Goal: Task Accomplishment & Management: Use online tool/utility

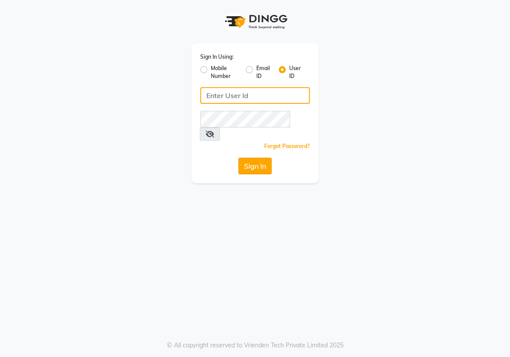
type input "e1934-25"
click at [256, 158] on button "Sign In" at bounding box center [254, 166] width 33 height 17
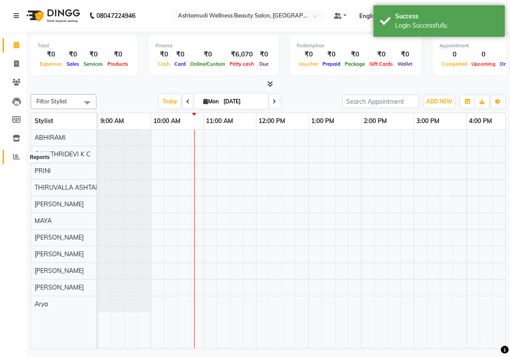
click at [18, 158] on icon at bounding box center [16, 156] width 7 height 7
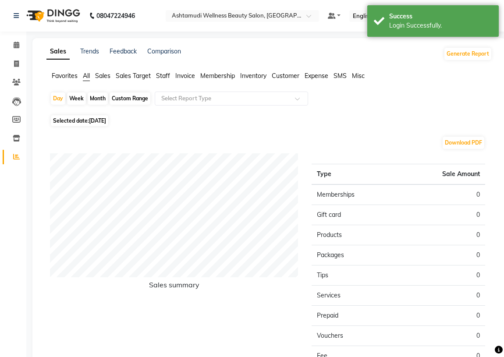
click at [166, 76] on span "Staff" at bounding box center [163, 76] width 14 height 8
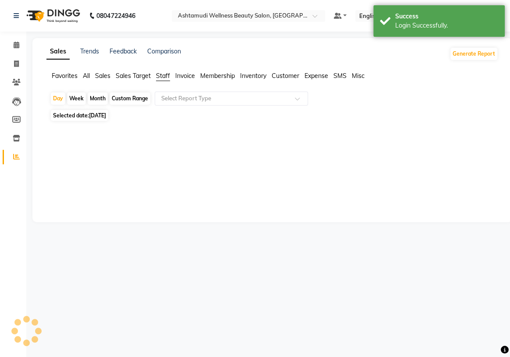
click at [98, 100] on div "Month" at bounding box center [98, 98] width 20 height 12
select select "9"
select select "2025"
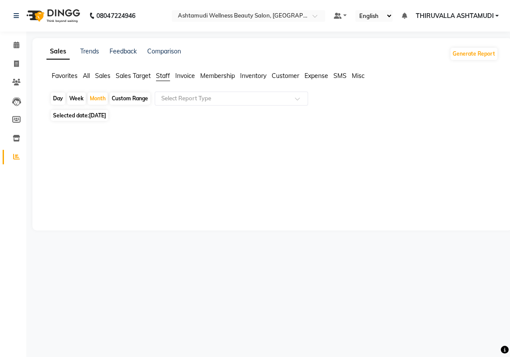
click at [97, 116] on span "[DATE]" at bounding box center [97, 115] width 17 height 7
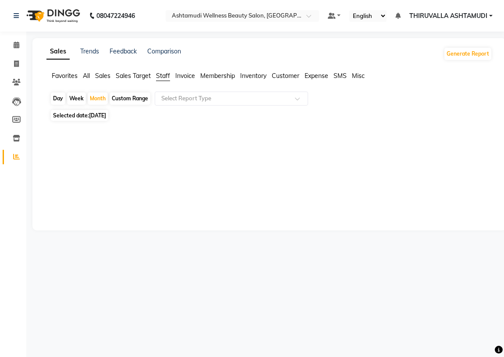
select select "9"
select select "2025"
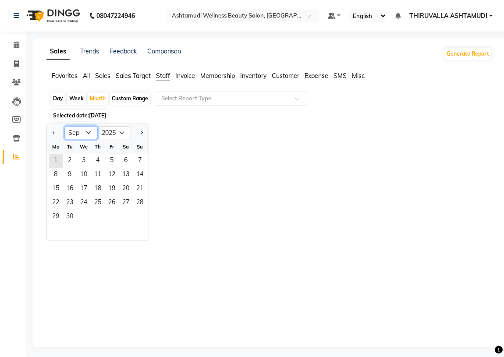
click at [83, 134] on select "Jan Feb Mar Apr May Jun [DATE] Aug Sep Oct Nov Dec" at bounding box center [80, 132] width 33 height 13
select select "8"
click at [64, 126] on select "Jan Feb Mar Apr May Jun [DATE] Aug Sep Oct Nov Dec" at bounding box center [80, 132] width 33 height 13
click at [112, 165] on span "1" at bounding box center [112, 161] width 14 height 14
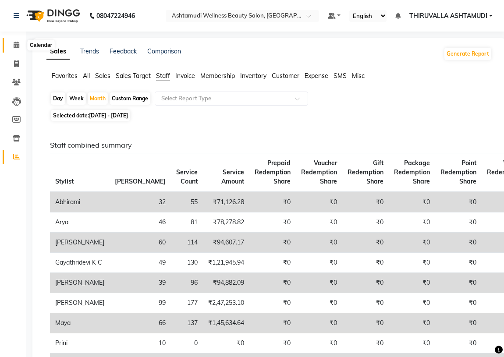
click at [14, 45] on icon at bounding box center [17, 45] width 6 height 7
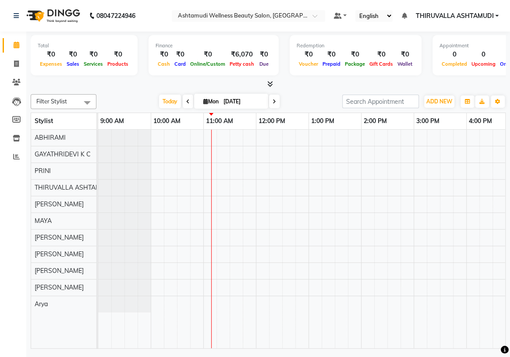
click at [190, 101] on span at bounding box center [188, 102] width 11 height 14
type input "[DATE]"
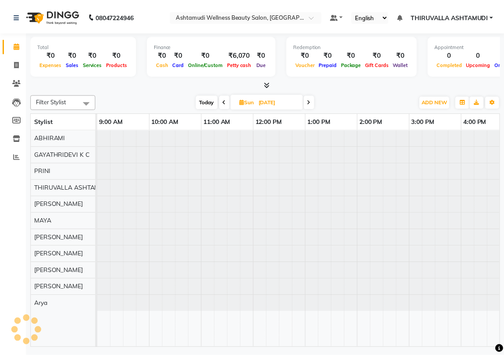
scroll to position [0, 105]
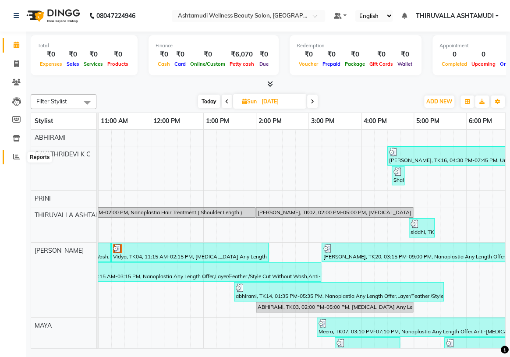
click at [17, 154] on icon at bounding box center [16, 156] width 7 height 7
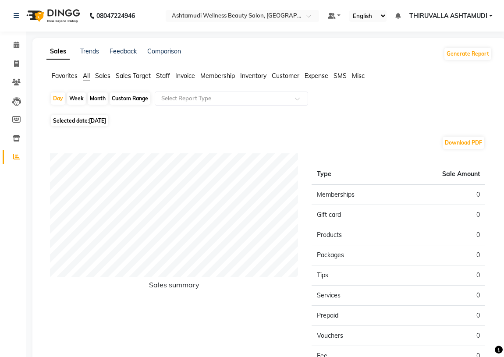
click at [165, 77] on span "Staff" at bounding box center [163, 76] width 14 height 8
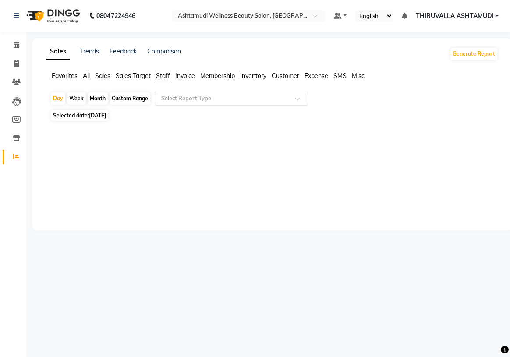
click at [109, 77] on span "Sales" at bounding box center [102, 76] width 15 height 8
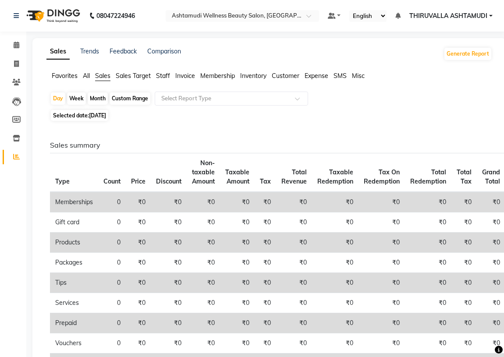
click at [100, 97] on div "Month" at bounding box center [98, 98] width 20 height 12
select select "9"
select select "2025"
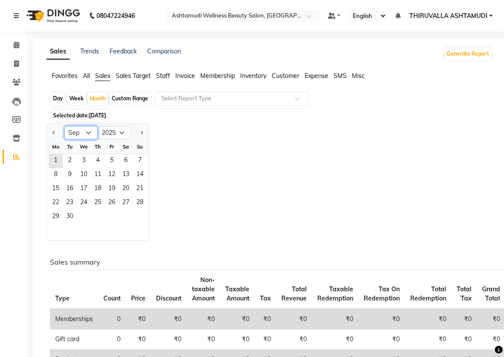
click at [87, 130] on select "Jan Feb Mar Apr May Jun [DATE] Aug Sep Oct Nov Dec" at bounding box center [80, 132] width 33 height 13
select select "8"
click at [64, 126] on select "Jan Feb Mar Apr May Jun [DATE] Aug Sep Oct Nov Dec" at bounding box center [80, 132] width 33 height 13
click at [112, 163] on span "1" at bounding box center [112, 161] width 14 height 14
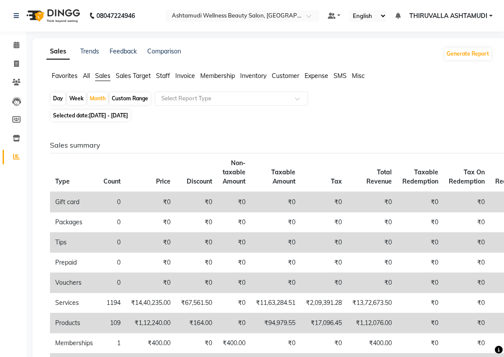
click at [163, 73] on span "Staff" at bounding box center [163, 76] width 14 height 8
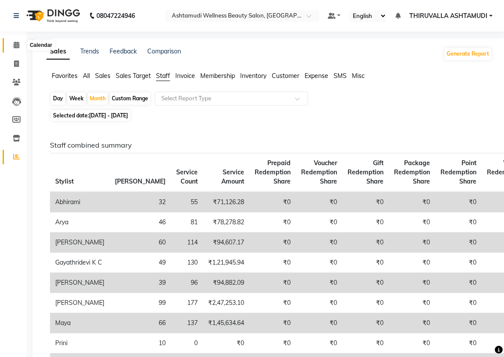
click at [15, 42] on icon at bounding box center [17, 45] width 6 height 7
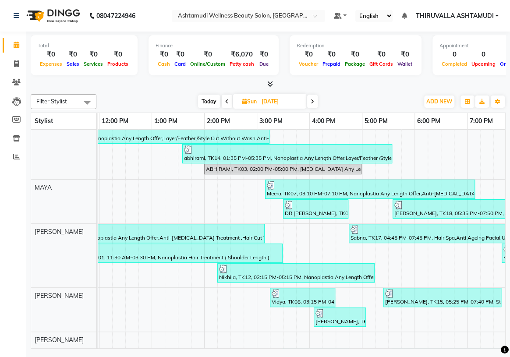
scroll to position [159, 0]
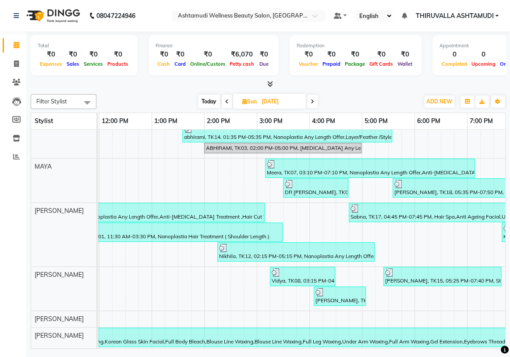
click at [315, 100] on span at bounding box center [312, 102] width 11 height 14
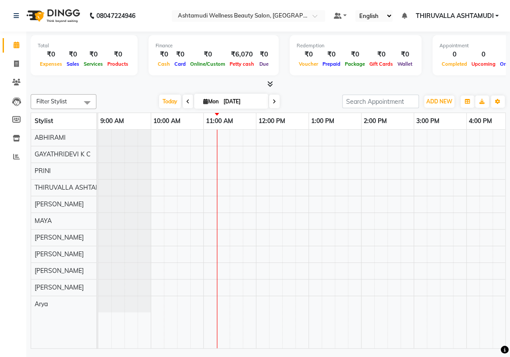
scroll to position [0, 37]
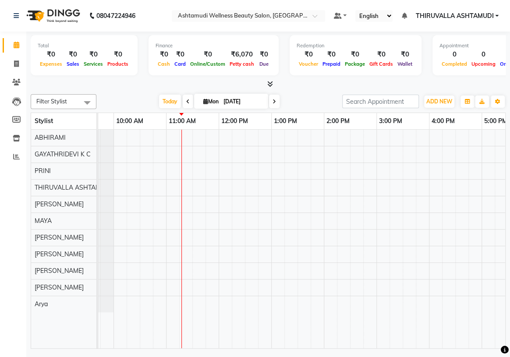
click at [187, 102] on icon at bounding box center [188, 101] width 4 height 5
type input "[DATE]"
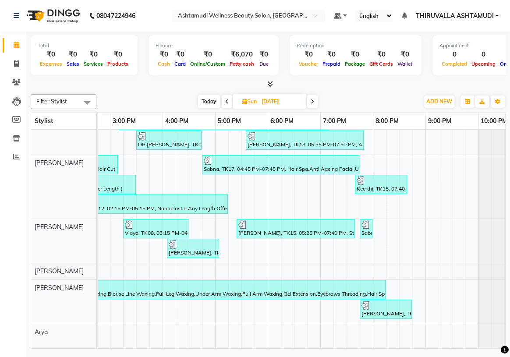
scroll to position [0, 0]
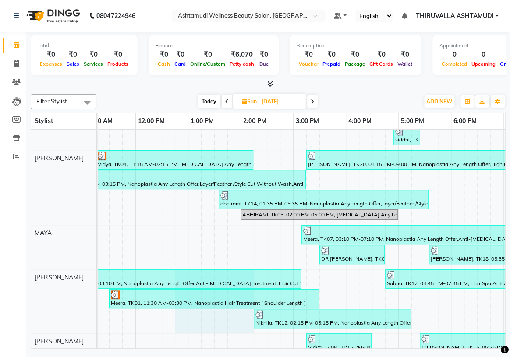
drag, startPoint x: 242, startPoint y: 329, endPoint x: 185, endPoint y: 323, distance: 57.3
click at [178, 323] on div "[PERSON_NAME], TK16, 04:30 PM-07:45 PM, Un-Tan Facial ,Global Colouring ([MEDIC…" at bounding box center [346, 249] width 736 height 425
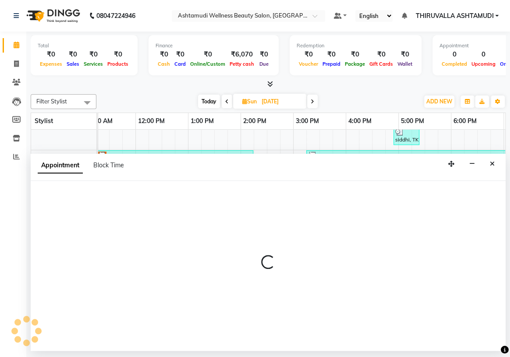
select select "42901"
select select "765"
select select "tentative"
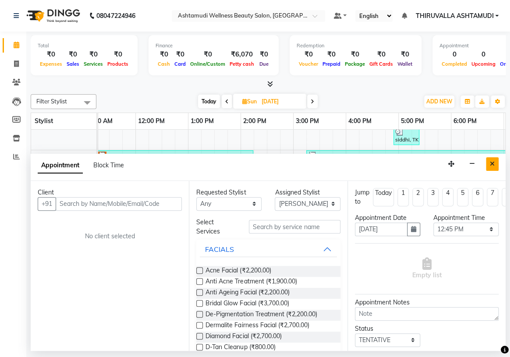
click at [490, 165] on icon "Close" at bounding box center [492, 164] width 5 height 6
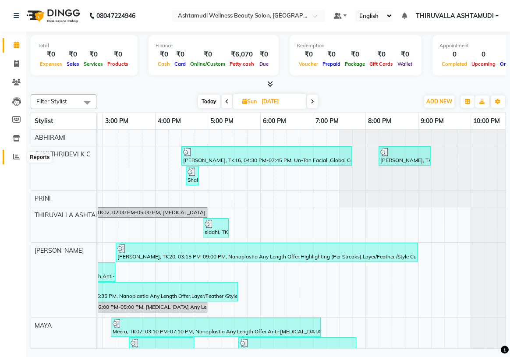
click at [15, 158] on icon at bounding box center [16, 156] width 7 height 7
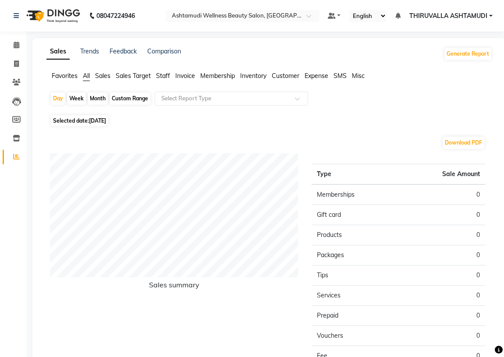
click at [163, 75] on span "Staff" at bounding box center [163, 76] width 14 height 8
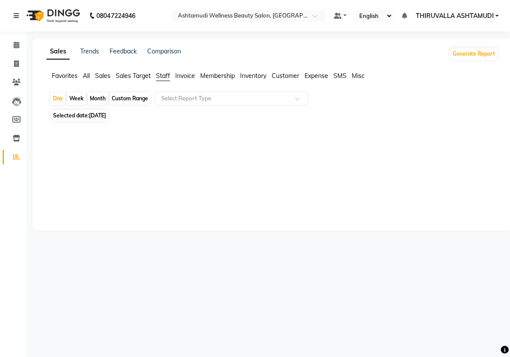
click at [102, 98] on div "Month" at bounding box center [98, 98] width 20 height 12
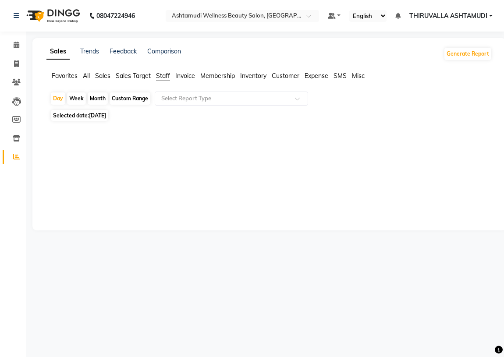
select select "9"
select select "2025"
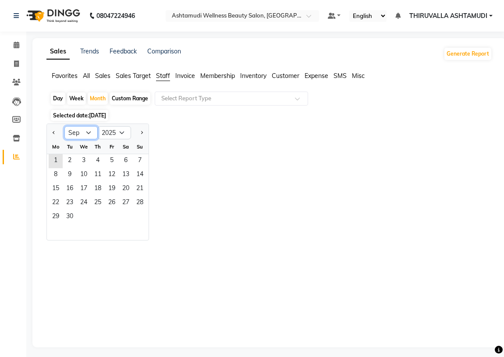
click at [88, 132] on select "Jan Feb Mar Apr May Jun [DATE] Aug Sep Oct Nov Dec" at bounding box center [80, 132] width 33 height 13
select select "8"
click at [64, 126] on select "Jan Feb Mar Apr May Jun [DATE] Aug Sep Oct Nov Dec" at bounding box center [80, 132] width 33 height 13
click at [114, 160] on span "1" at bounding box center [112, 161] width 14 height 14
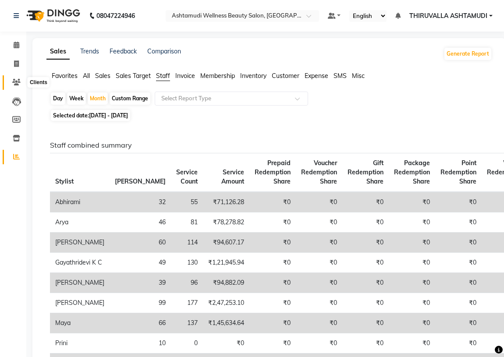
click at [17, 82] on icon at bounding box center [16, 82] width 8 height 7
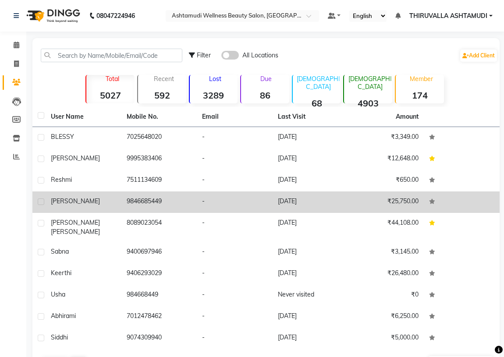
click at [306, 203] on td "[DATE]" at bounding box center [310, 201] width 76 height 21
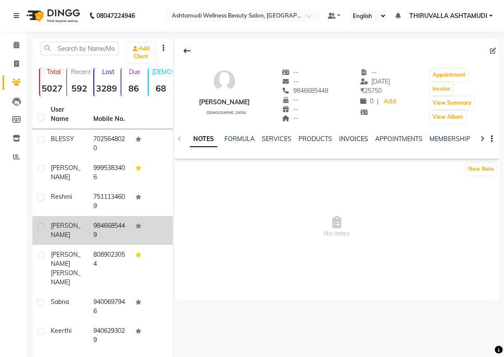
click at [356, 140] on link "INVOICES" at bounding box center [353, 139] width 29 height 8
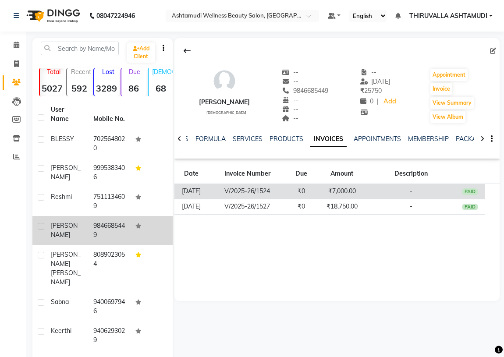
click at [254, 190] on td "V/2025-26/1524" at bounding box center [246, 191] width 77 height 15
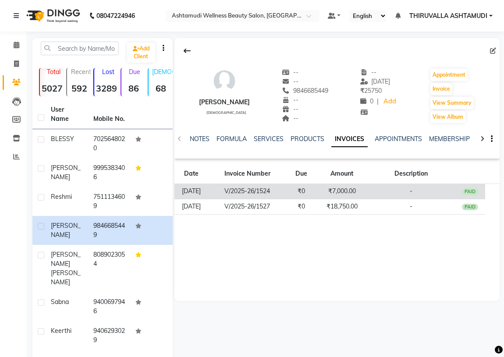
click at [208, 191] on td "[DATE]" at bounding box center [191, 191] width 34 height 15
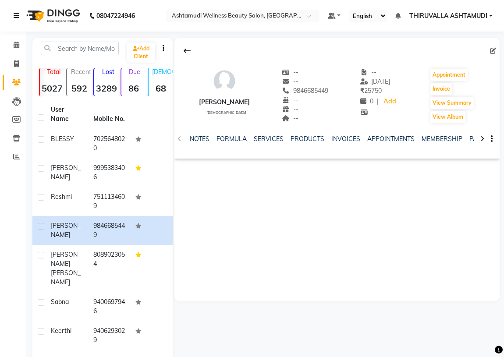
click at [15, 19] on link at bounding box center [18, 16] width 9 height 25
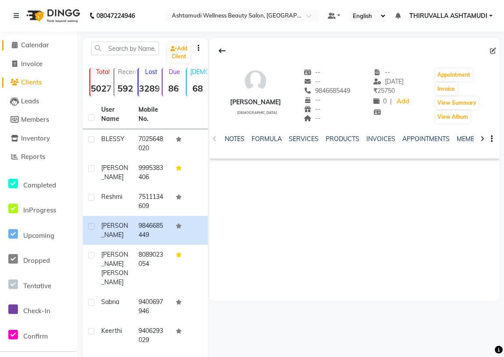
click at [34, 42] on span "Calendar" at bounding box center [35, 45] width 28 height 8
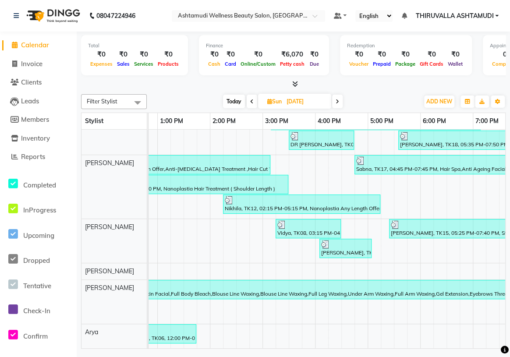
scroll to position [0, 207]
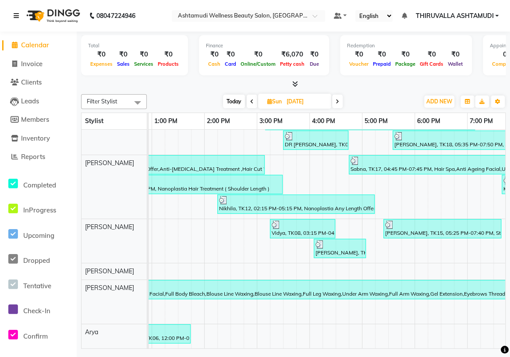
click at [14, 16] on icon at bounding box center [16, 16] width 5 height 6
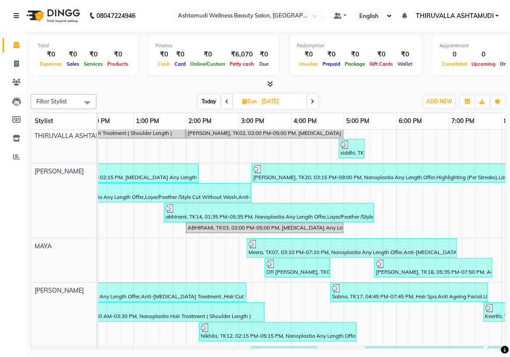
scroll to position [109, 0]
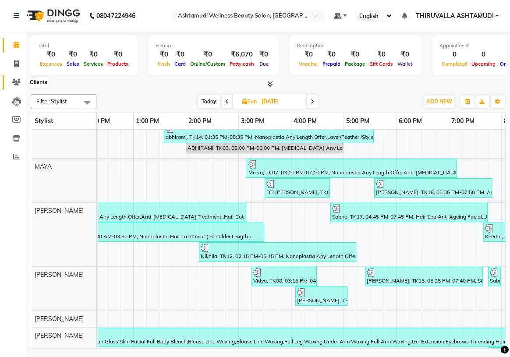
click at [18, 82] on icon at bounding box center [16, 82] width 8 height 7
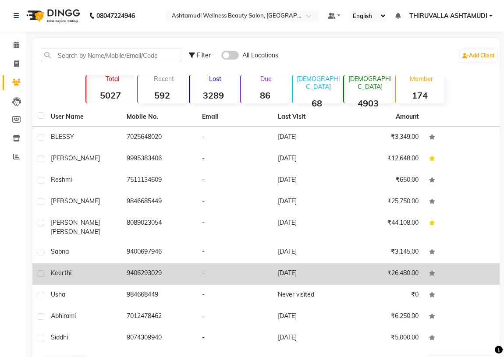
click at [304, 263] on td "[DATE]" at bounding box center [310, 273] width 76 height 21
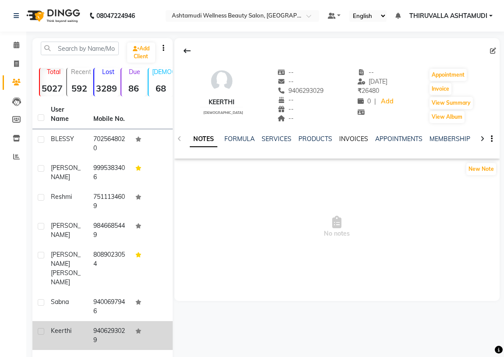
click at [345, 139] on link "INVOICES" at bounding box center [353, 139] width 29 height 8
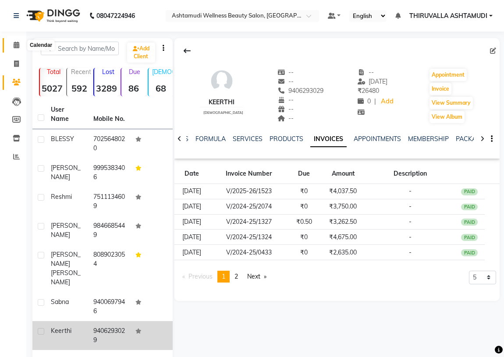
click at [18, 44] on icon at bounding box center [17, 45] width 6 height 7
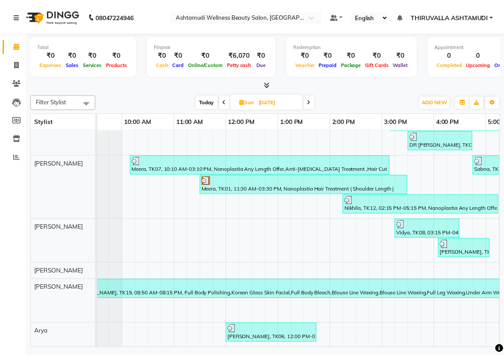
scroll to position [212, 0]
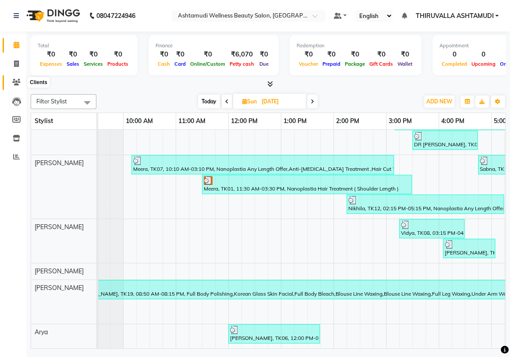
click at [18, 81] on icon at bounding box center [16, 82] width 8 height 7
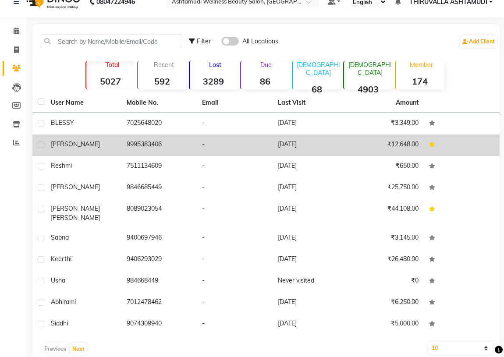
scroll to position [22, 0]
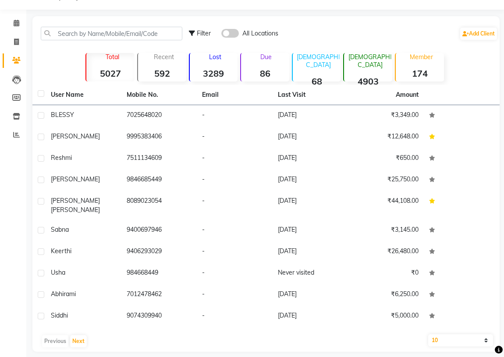
click at [481, 335] on select "10 50 100" at bounding box center [460, 340] width 65 height 12
select select "50"
click at [428, 334] on select "10 50 100" at bounding box center [460, 340] width 65 height 12
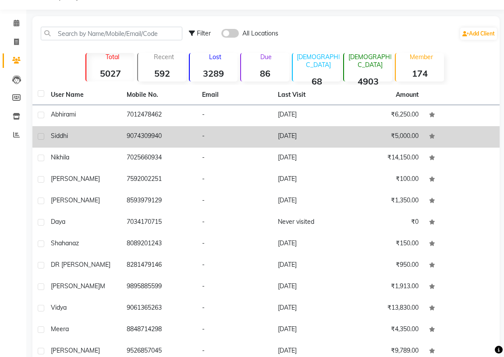
scroll to position [199, 0]
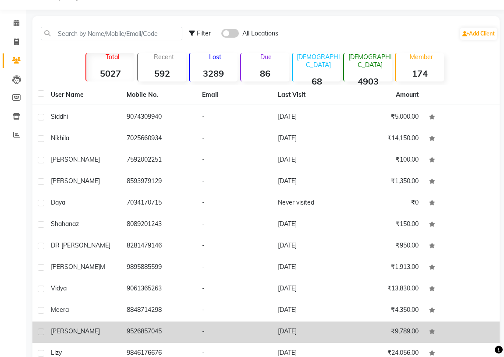
click at [136, 321] on td "9526857045" at bounding box center [159, 331] width 76 height 21
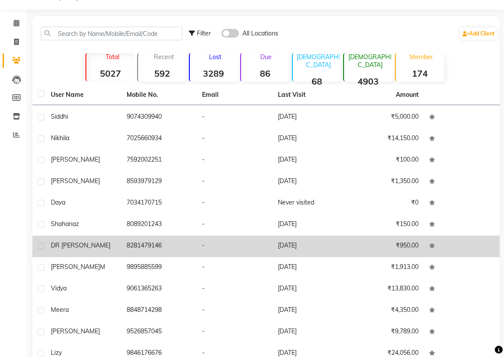
scroll to position [266, 0]
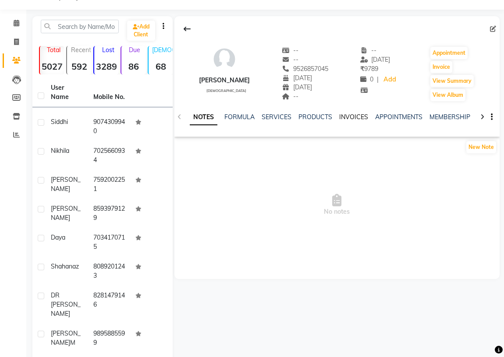
click at [344, 114] on link "INVOICES" at bounding box center [353, 117] width 29 height 8
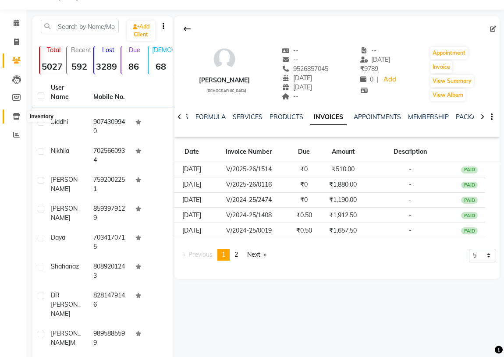
click at [18, 113] on icon at bounding box center [16, 116] width 7 height 7
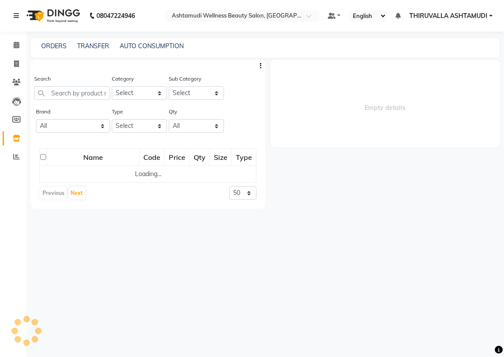
select select
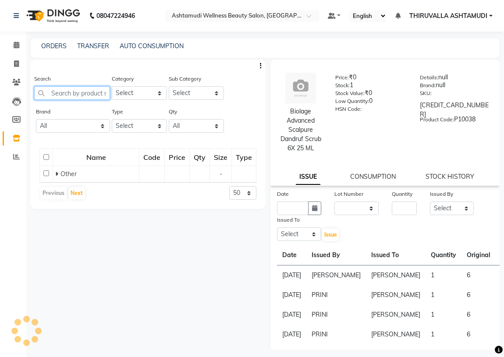
click at [92, 93] on input "text" at bounding box center [72, 93] width 76 height 14
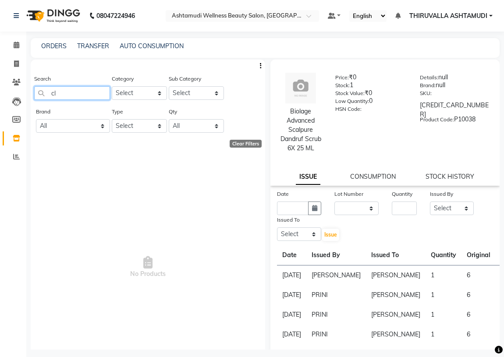
type input "c"
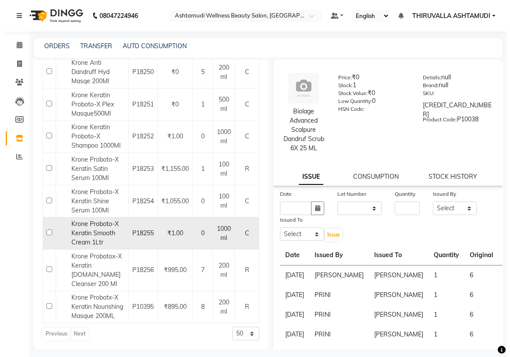
scroll to position [186, 0]
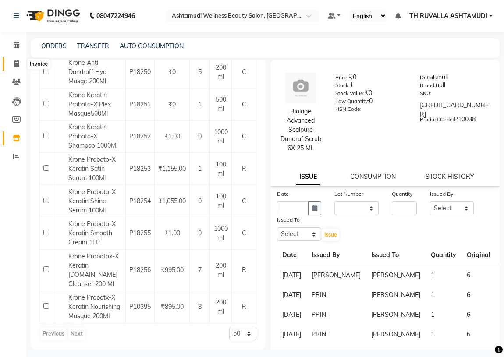
type input "krone"
click at [14, 63] on icon at bounding box center [16, 63] width 5 height 7
select select "service"
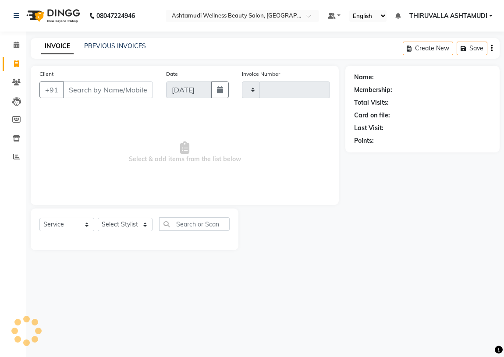
type input "1529"
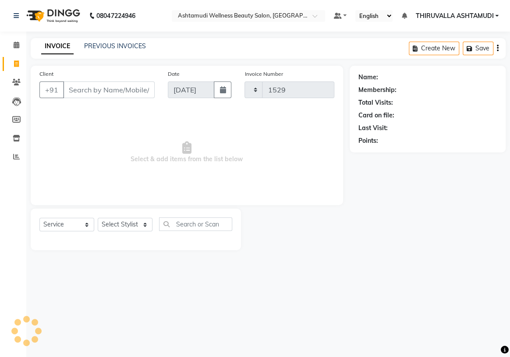
select select "4634"
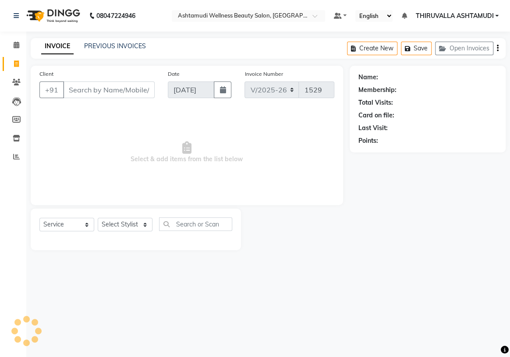
click at [103, 94] on input "Client" at bounding box center [109, 89] width 92 height 17
click at [15, 42] on icon at bounding box center [17, 45] width 6 height 7
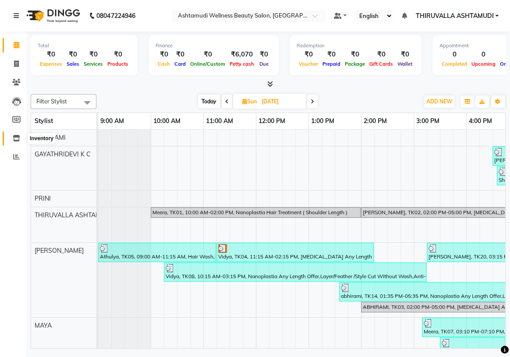
click at [18, 139] on icon at bounding box center [16, 138] width 7 height 7
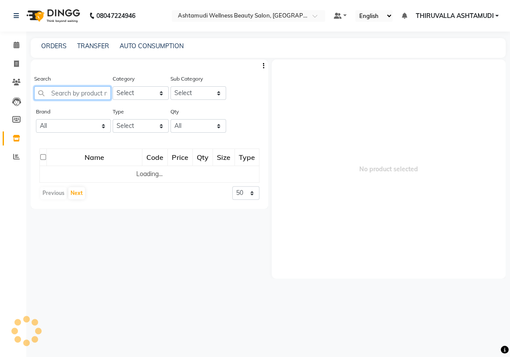
click at [85, 93] on input "text" at bounding box center [72, 93] width 77 height 14
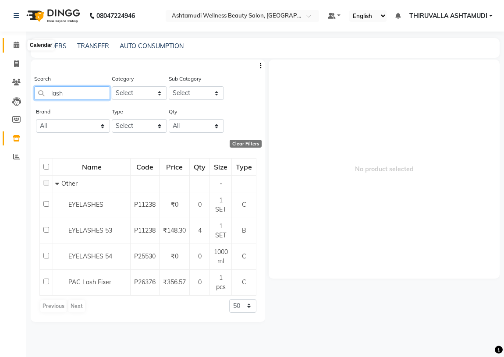
type input "lash"
click at [17, 48] on icon at bounding box center [17, 45] width 6 height 7
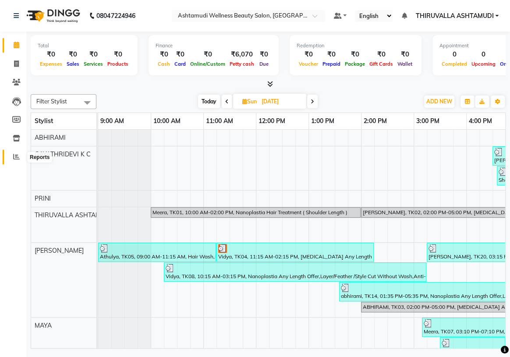
click at [16, 157] on icon at bounding box center [16, 156] width 7 height 7
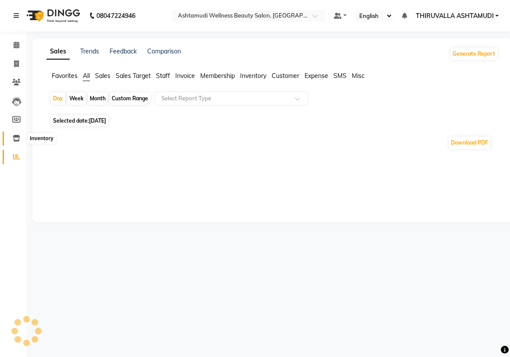
click at [15, 136] on icon at bounding box center [16, 138] width 7 height 7
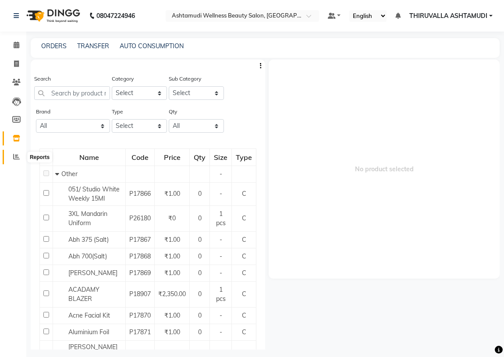
click at [17, 157] on icon at bounding box center [16, 156] width 7 height 7
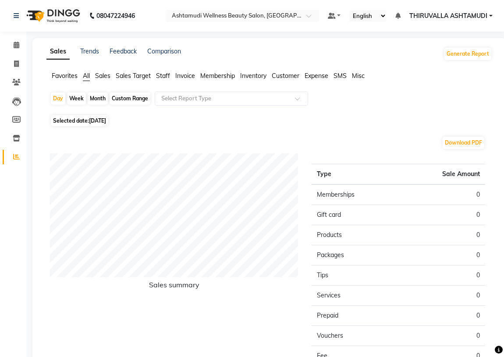
click at [98, 98] on div "Month" at bounding box center [98, 98] width 20 height 12
select select "9"
select select "2025"
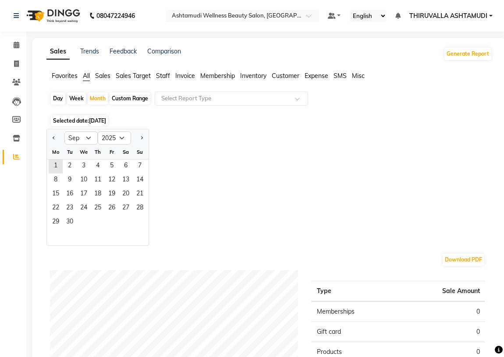
click at [166, 74] on span "Staff" at bounding box center [163, 76] width 14 height 8
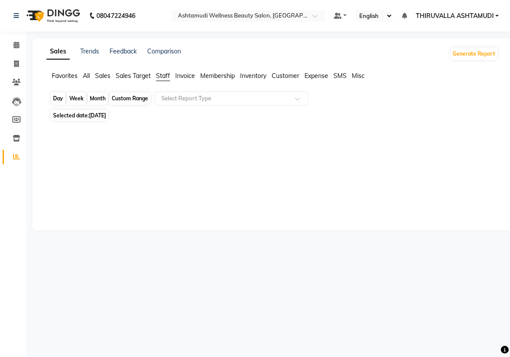
click at [97, 99] on div "Month" at bounding box center [98, 98] width 20 height 12
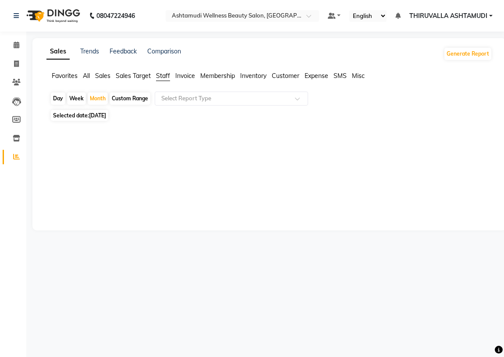
select select "9"
select select "2025"
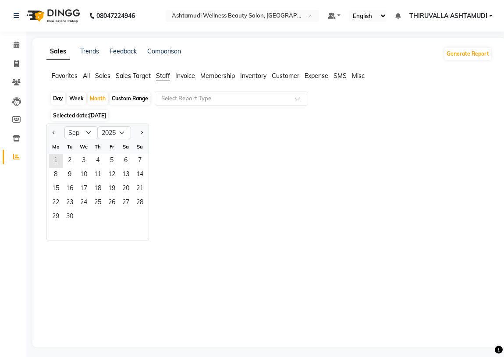
click at [93, 118] on span "[DATE]" at bounding box center [97, 115] width 17 height 7
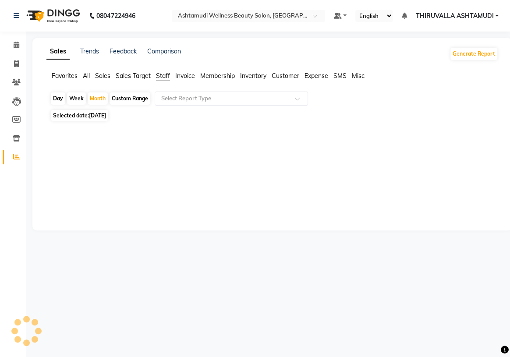
click at [78, 114] on span "Selected date: [DATE]" at bounding box center [79, 115] width 57 height 11
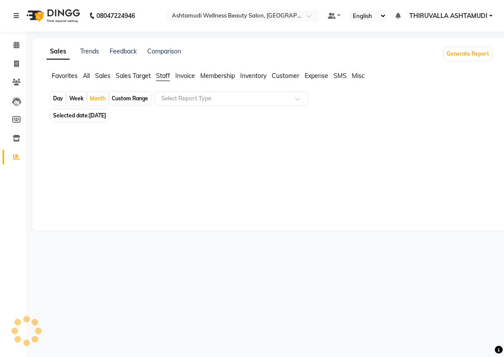
select select "9"
select select "2025"
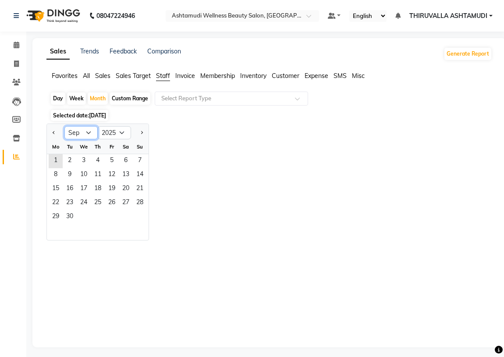
click at [89, 132] on select "Jan Feb Mar Apr May Jun [DATE] Aug Sep Oct Nov Dec" at bounding box center [80, 132] width 33 height 13
select select "8"
click at [64, 126] on select "Jan Feb Mar Apr May Jun [DATE] Aug Sep Oct Nov Dec" at bounding box center [80, 132] width 33 height 13
click at [113, 160] on span "1" at bounding box center [112, 161] width 14 height 14
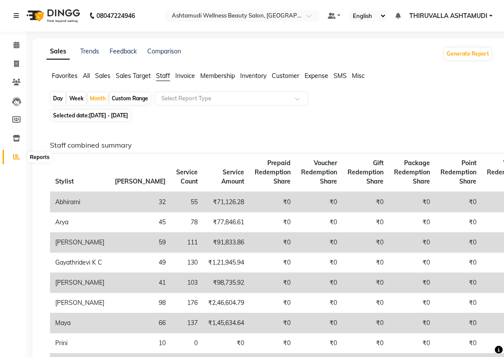
click at [15, 157] on icon at bounding box center [16, 156] width 7 height 7
click at [18, 42] on icon at bounding box center [17, 45] width 6 height 7
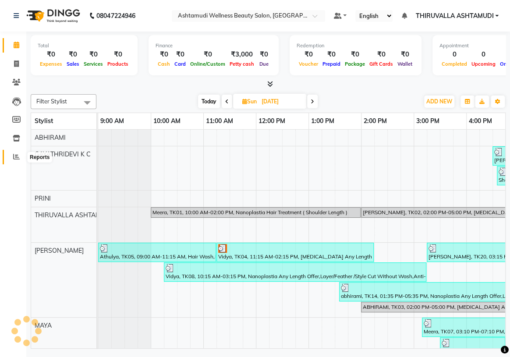
click at [18, 157] on icon at bounding box center [16, 156] width 7 height 7
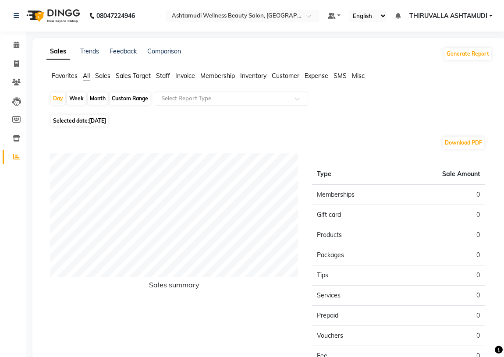
click at [97, 123] on span "[DATE]" at bounding box center [97, 120] width 17 height 7
select select "9"
select select "2025"
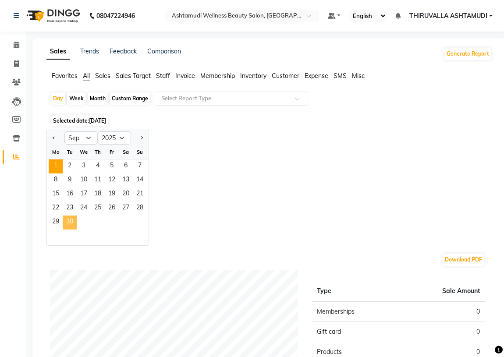
click at [70, 224] on span "30" at bounding box center [70, 222] width 14 height 14
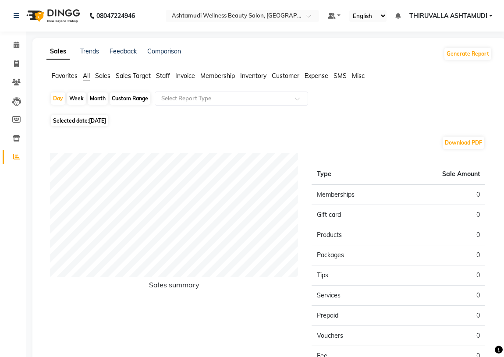
click at [92, 139] on div "Download PDF" at bounding box center [267, 143] width 435 height 14
click at [104, 121] on span "[DATE]" at bounding box center [97, 120] width 17 height 7
select select "9"
select select "2025"
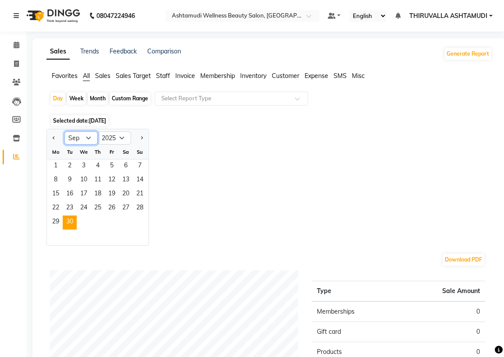
click at [91, 139] on select "Jan Feb Mar Apr May Jun [DATE] Aug Sep Oct Nov Dec" at bounding box center [80, 137] width 33 height 13
select select "8"
click at [64, 131] on select "Jan Feb Mar Apr May Jun [DATE] Aug Sep Oct Nov Dec" at bounding box center [80, 137] width 33 height 13
click at [125, 221] on span "30" at bounding box center [126, 222] width 14 height 14
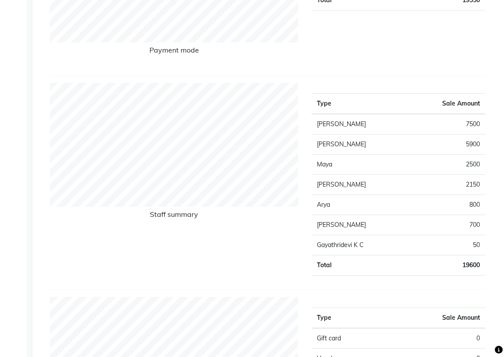
scroll to position [119, 0]
